Goal: Find specific page/section: Find specific page/section

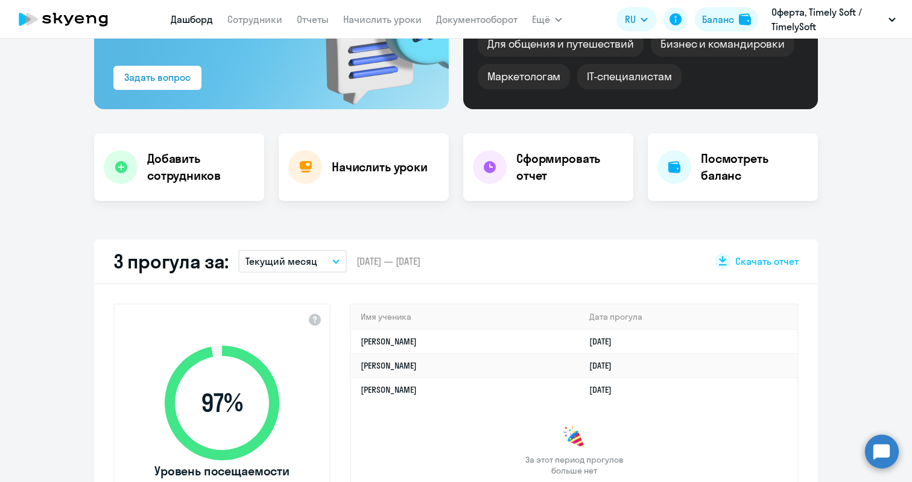
scroll to position [156, 0]
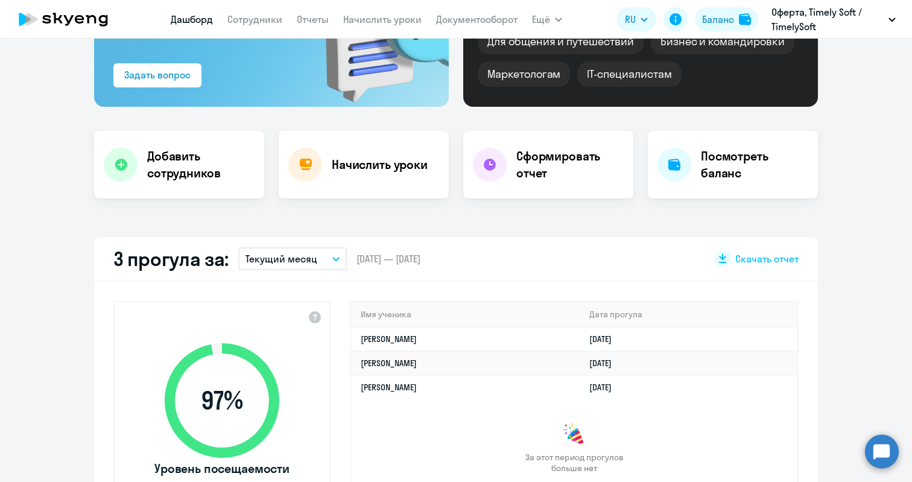
click at [319, 257] on button "Текущий месяц" at bounding box center [292, 258] width 109 height 23
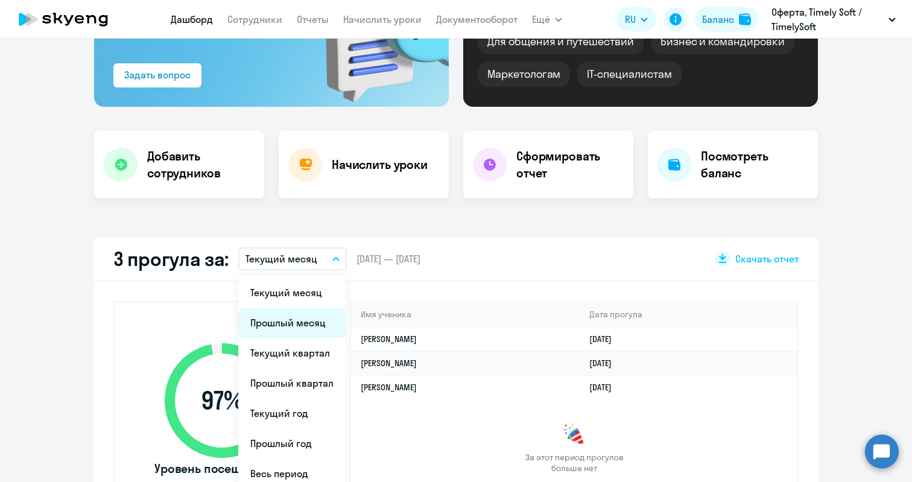
click at [285, 322] on li "Прошлый месяц" at bounding box center [291, 323] width 107 height 30
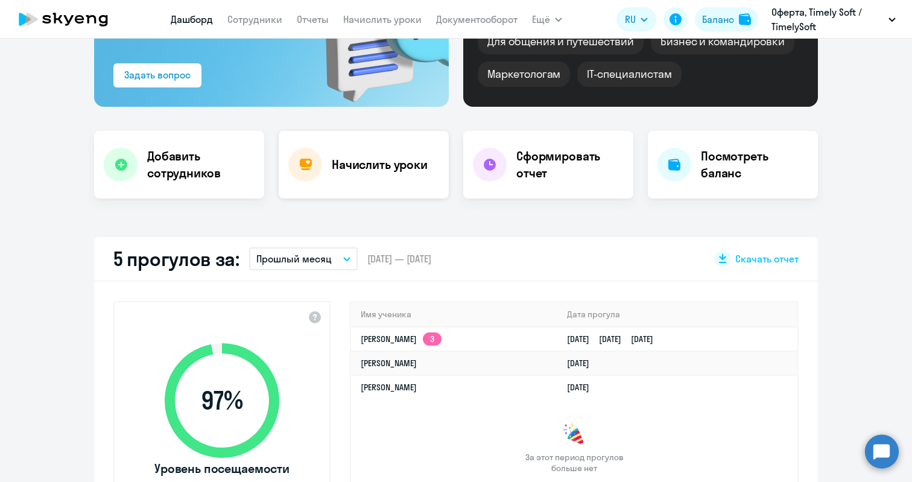
scroll to position [0, 0]
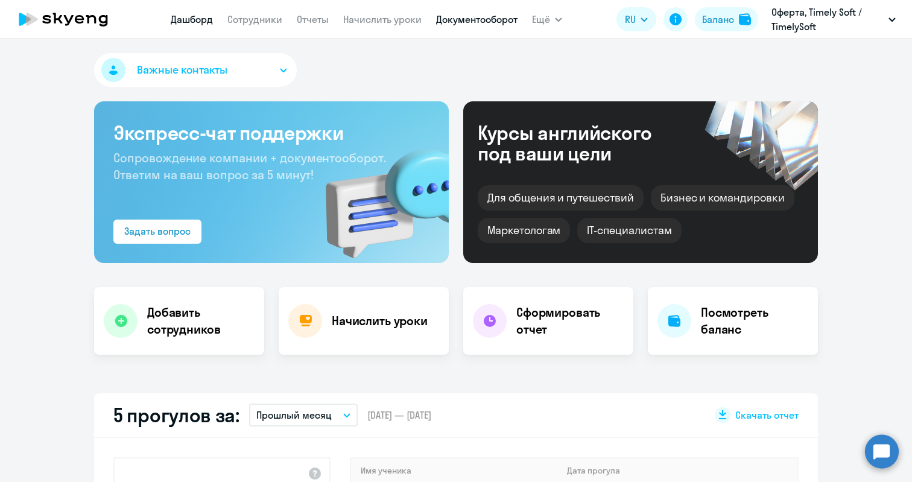
click at [462, 16] on link "Документооборот" at bounding box center [476, 19] width 81 height 12
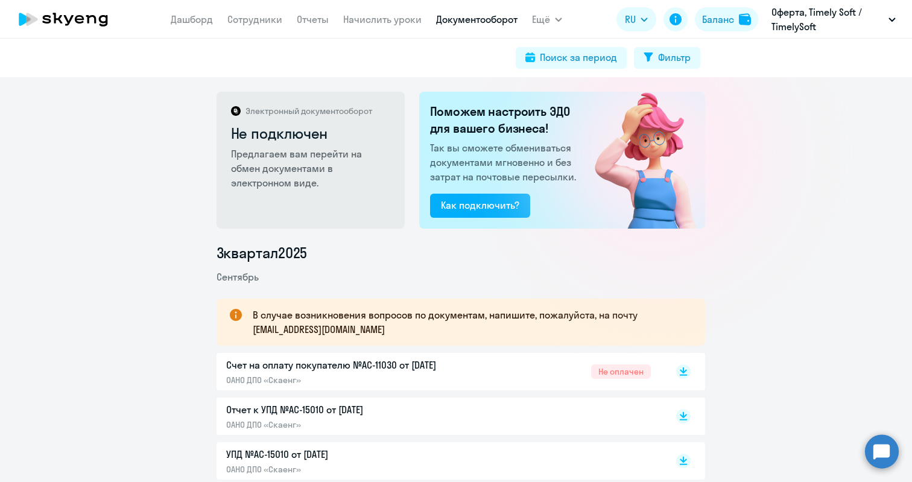
click at [354, 366] on p "Счет на оплату покупателю №AC-11030 от [DATE]" at bounding box center [352, 365] width 253 height 14
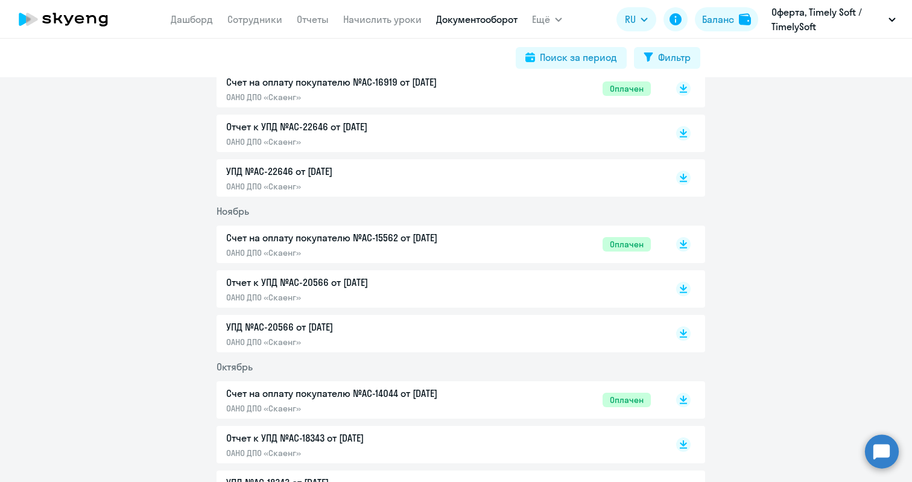
scroll to position [407, 0]
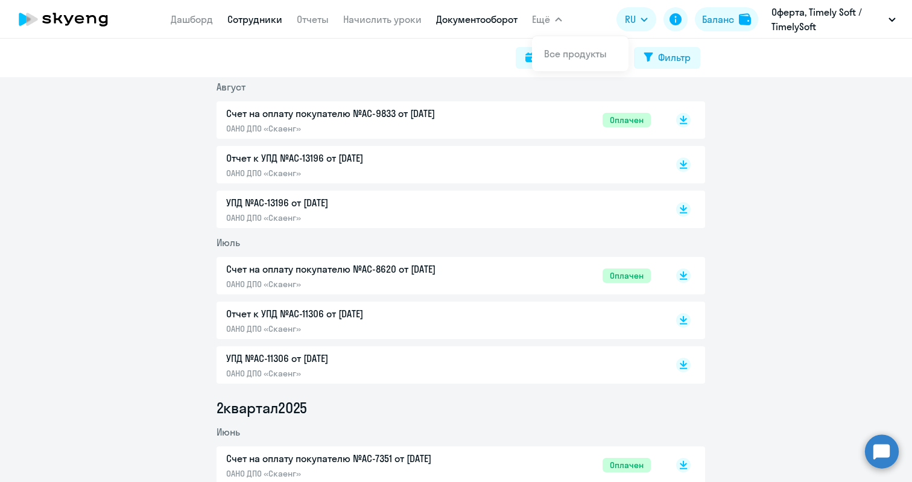
click at [249, 23] on link "Сотрудники" at bounding box center [254, 19] width 55 height 12
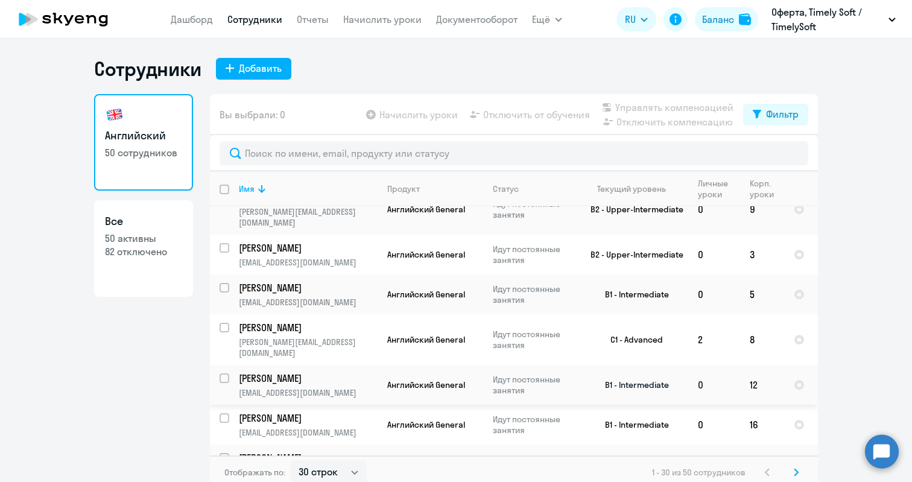
scroll to position [7, 0]
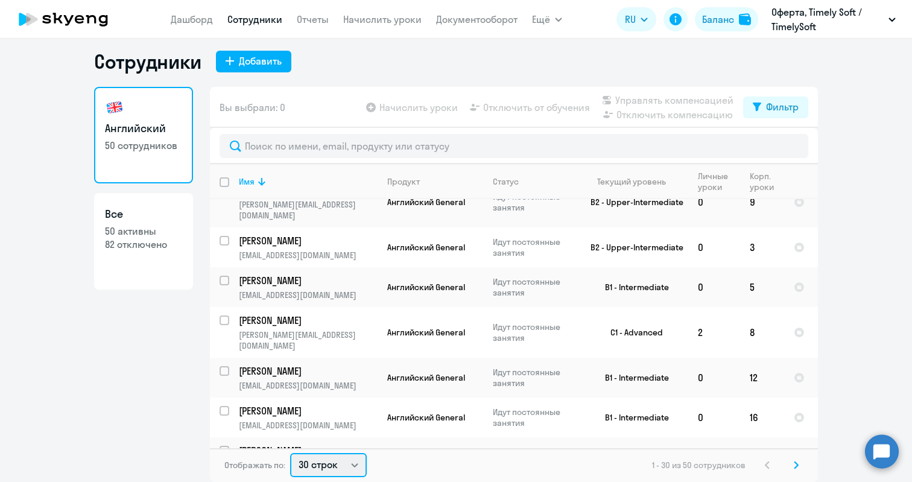
select select "100"
